Goal: Check status: Check status

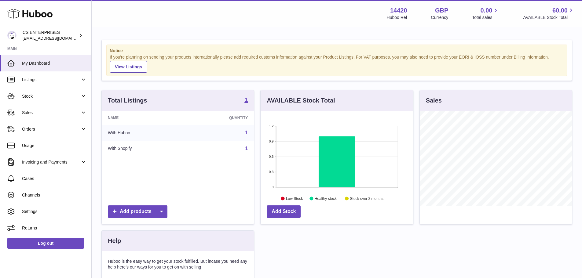
scroll to position [95, 152]
drag, startPoint x: 70, startPoint y: 96, endPoint x: 69, endPoint y: 102, distance: 6.0
click at [70, 96] on span "Stock" at bounding box center [51, 96] width 58 height 6
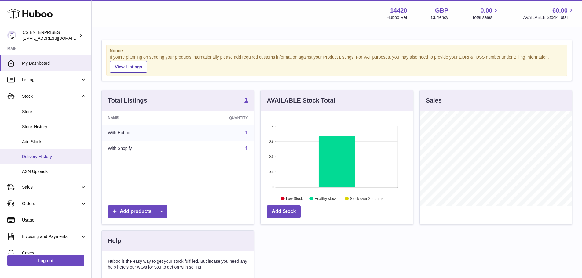
click at [53, 157] on span "Delivery History" at bounding box center [54, 157] width 65 height 6
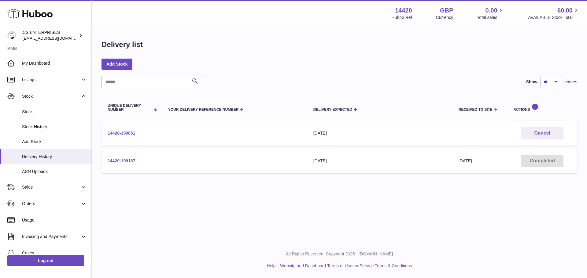
click at [128, 134] on link "14420-199851" at bounding box center [121, 133] width 27 height 5
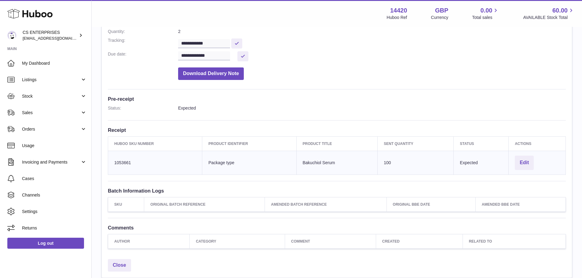
scroll to position [31, 0]
